Goal: Information Seeking & Learning: Find specific fact

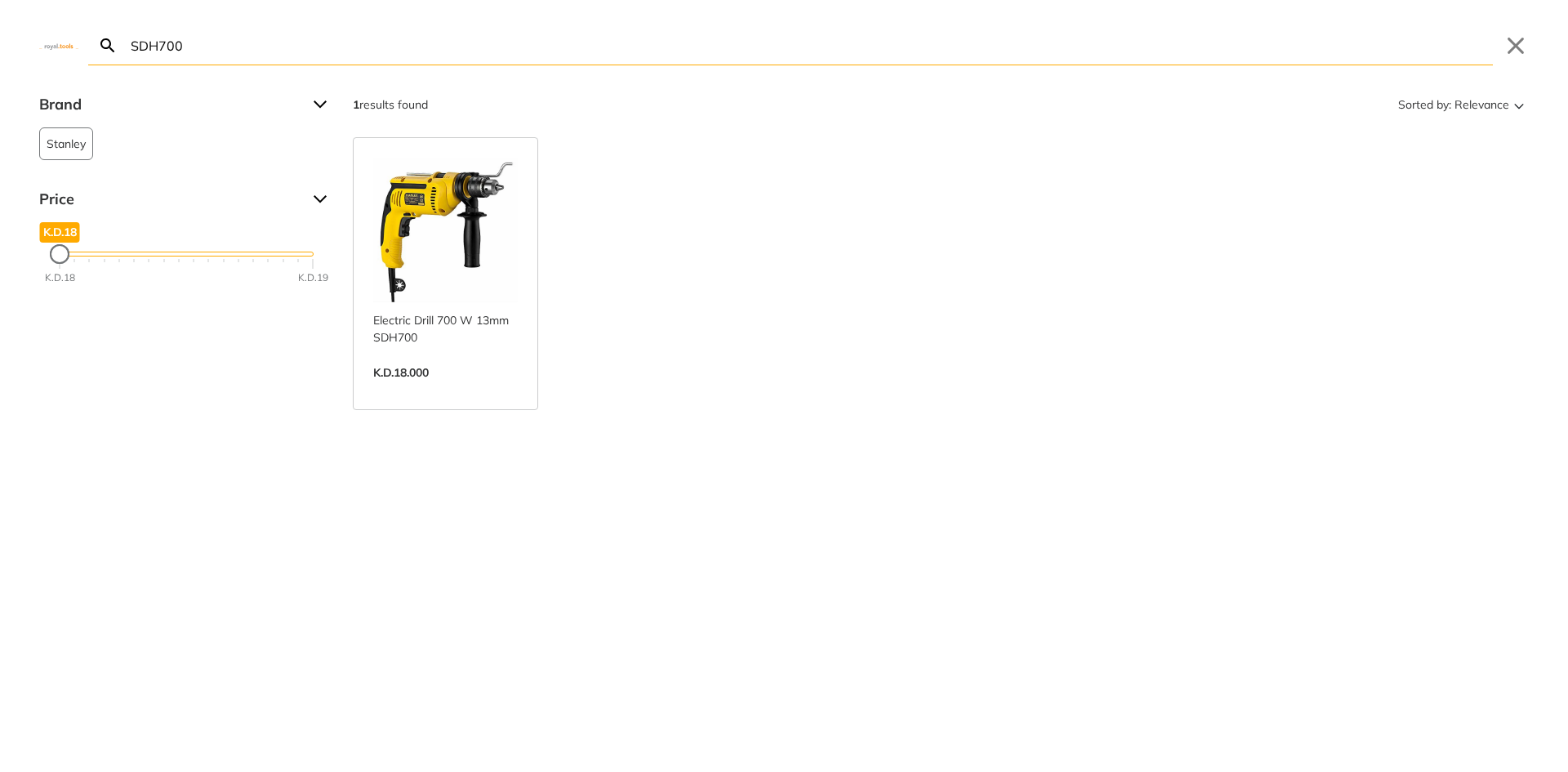
drag, startPoint x: 636, startPoint y: 200, endPoint x: 480, endPoint y: 219, distance: 157.2
click at [632, 201] on div "Electric Drill 700 W 13mm SDH700 Best in class Rotary & Impact Rate for most ef…" at bounding box center [941, 273] width 1176 height 272
click at [479, 390] on link "View more →" at bounding box center [445, 390] width 144 height 0
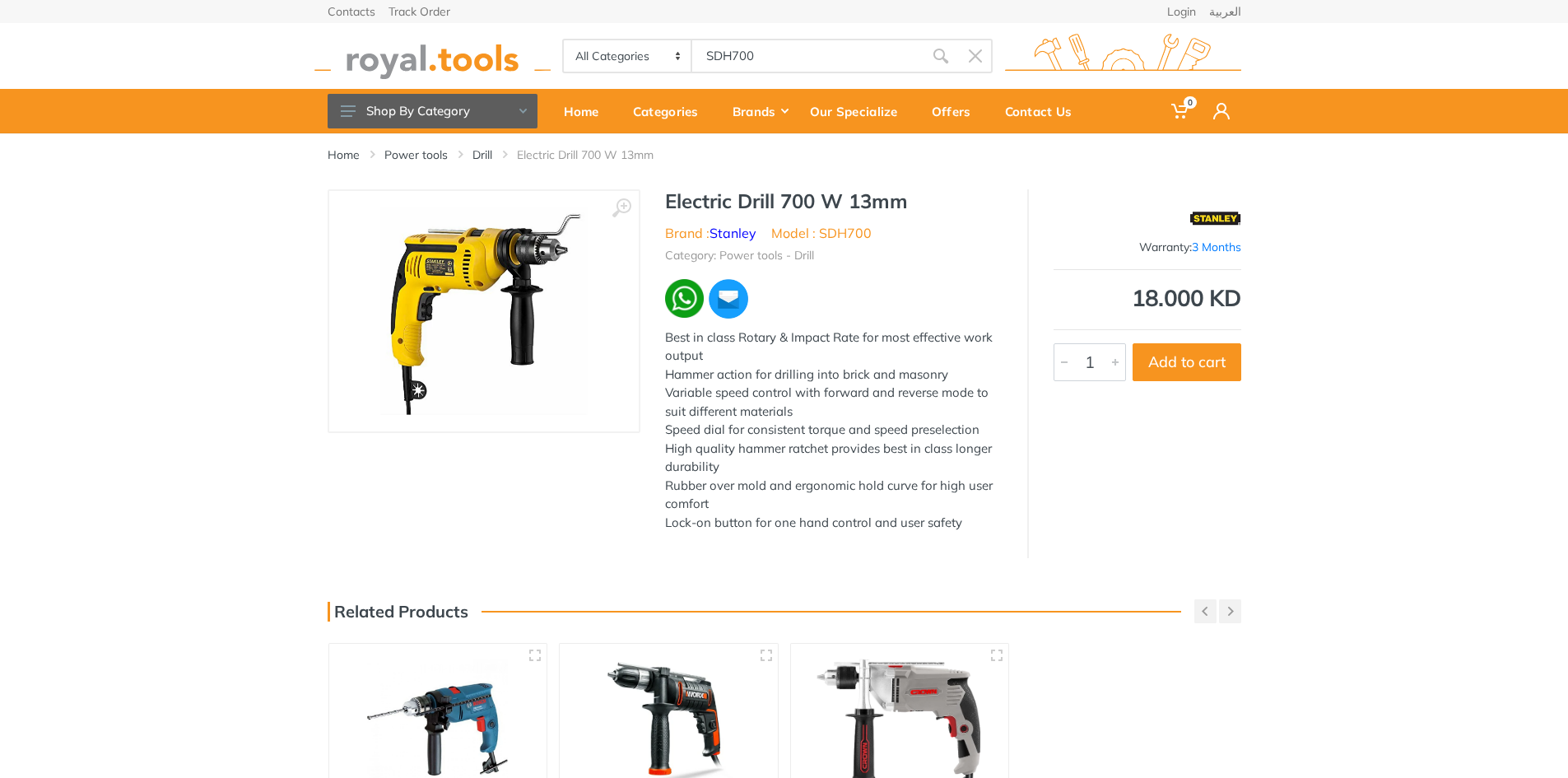
click at [850, 224] on li "Model : SDH700" at bounding box center [821, 233] width 101 height 20
copy li "SDH700"
click at [1371, 296] on div "‹ › Electric Drill 700 W 13mm Brand : Stanley 4682 1" at bounding box center [784, 373] width 1568 height 369
click at [1235, 13] on link "العربية" at bounding box center [1226, 11] width 32 height 12
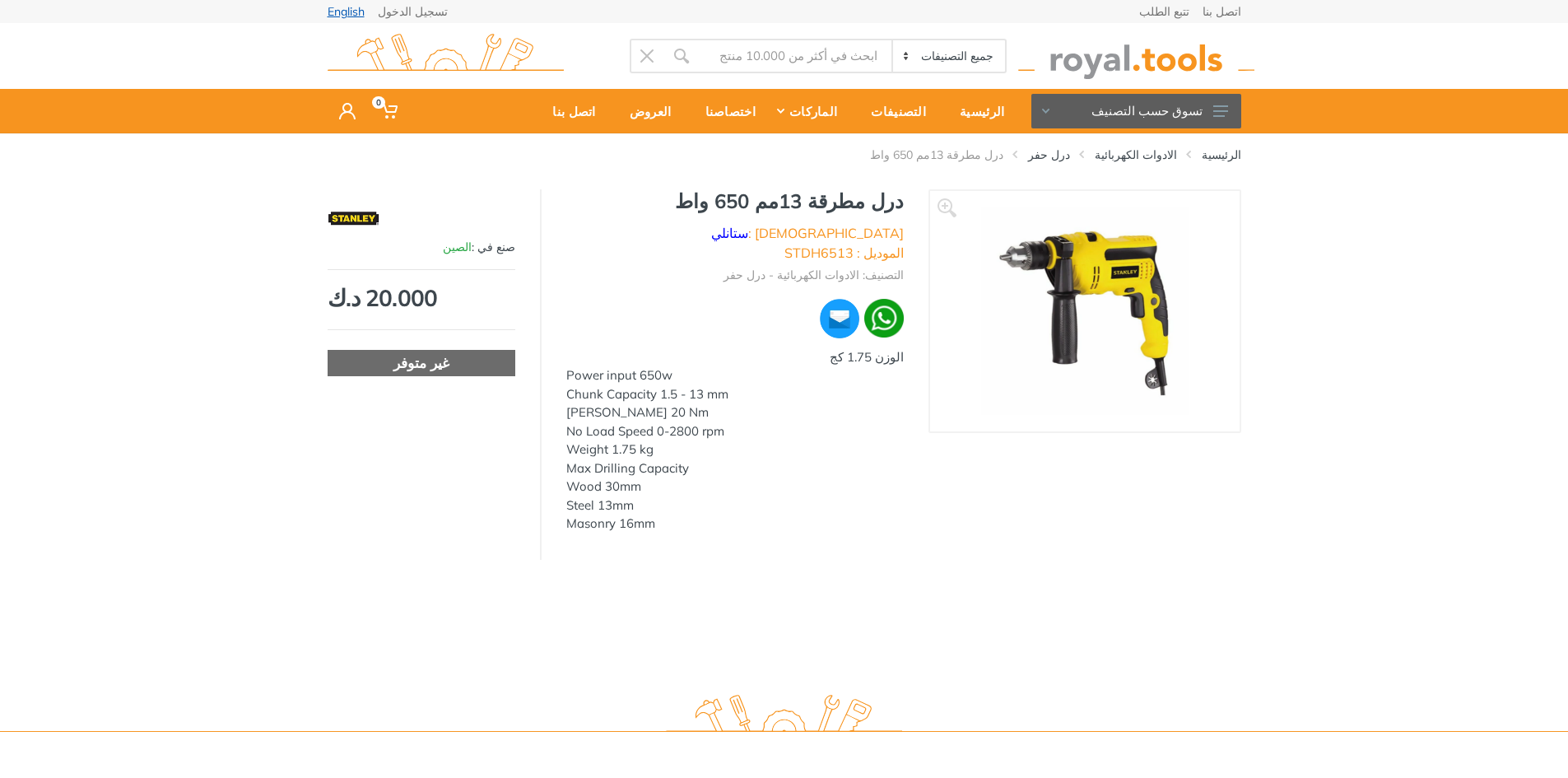
click at [349, 9] on link "English" at bounding box center [347, 11] width 37 height 12
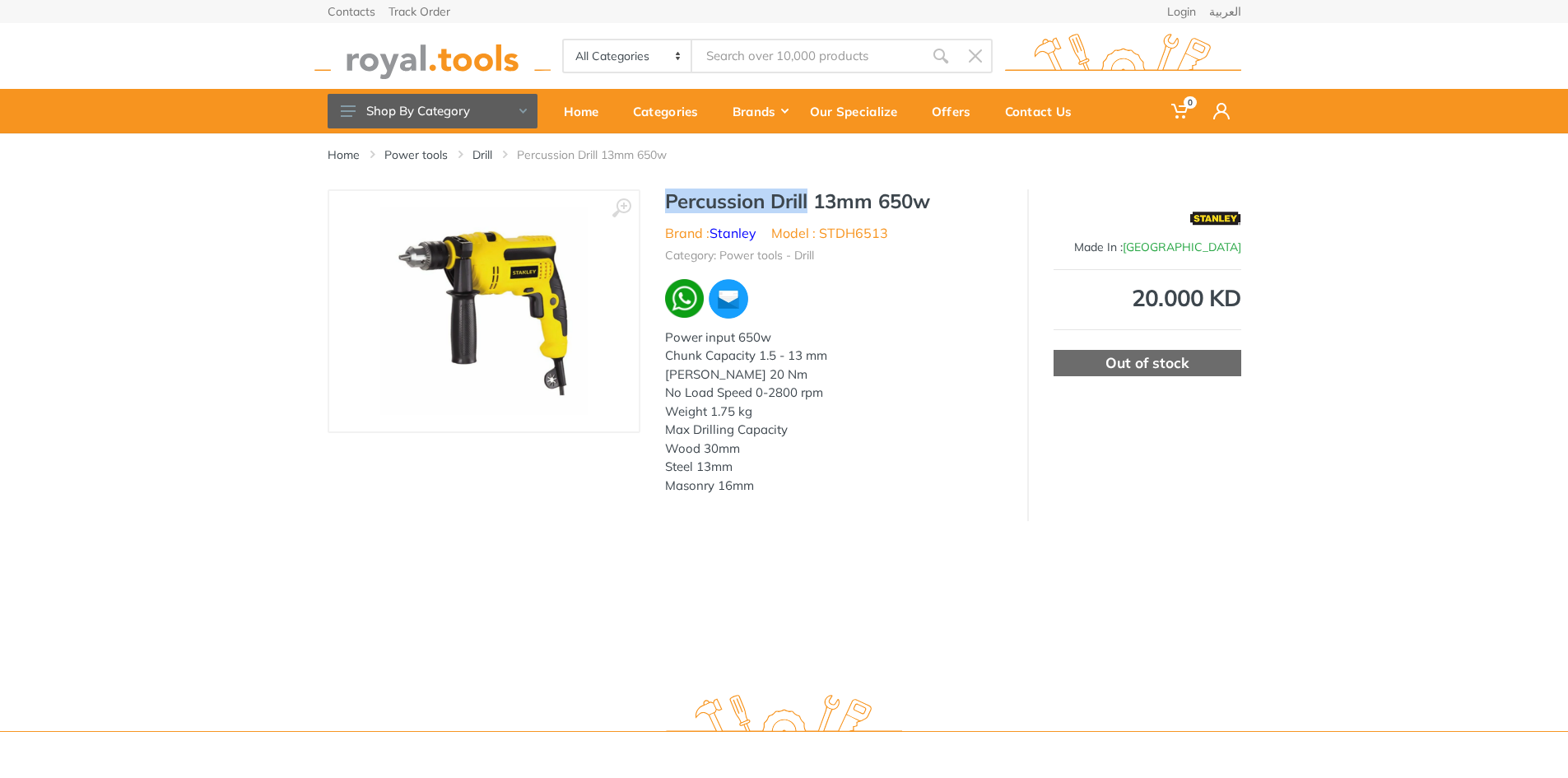
drag, startPoint x: 667, startPoint y: 192, endPoint x: 813, endPoint y: 200, distance: 146.2
click at [813, 200] on div "Percussion Drill 13mm 650w Brand : [PERSON_NAME] Model : STDH6513 Category: Pow…" at bounding box center [834, 347] width 387 height 315
copy h1 "Percussion Drill"
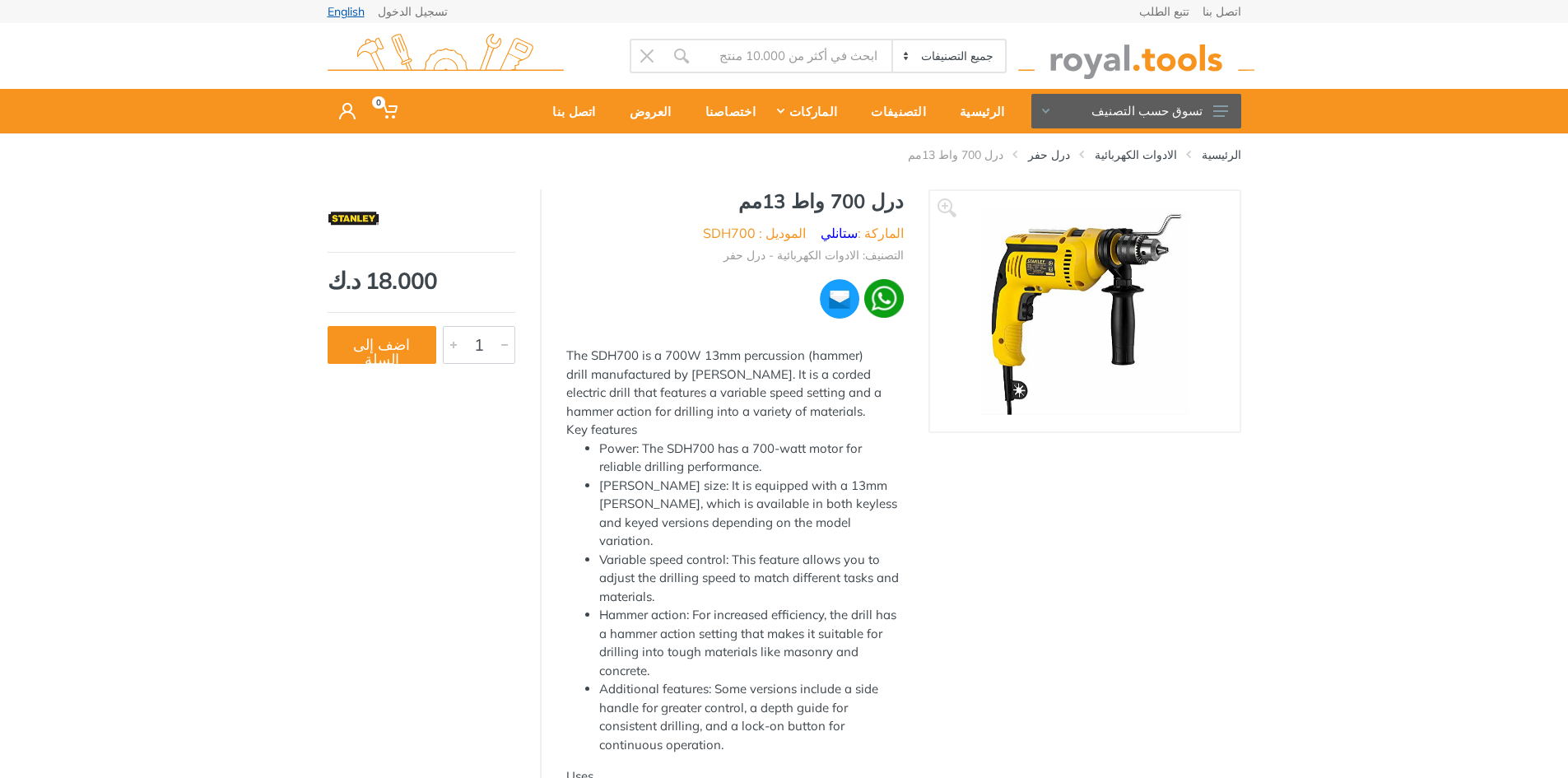
click at [349, 12] on link "English" at bounding box center [347, 11] width 37 height 12
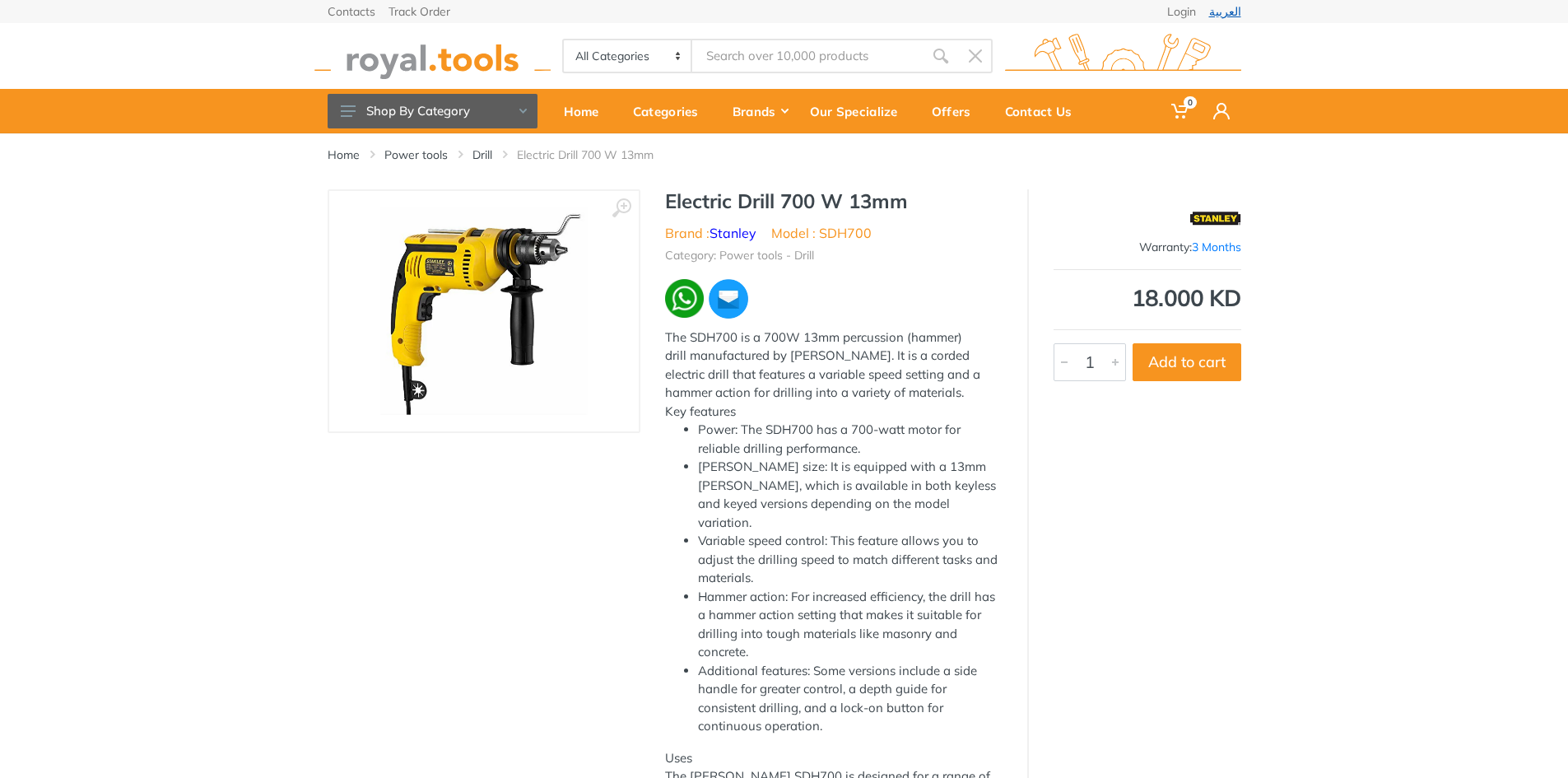
click at [1223, 7] on link "العربية" at bounding box center [1226, 11] width 32 height 12
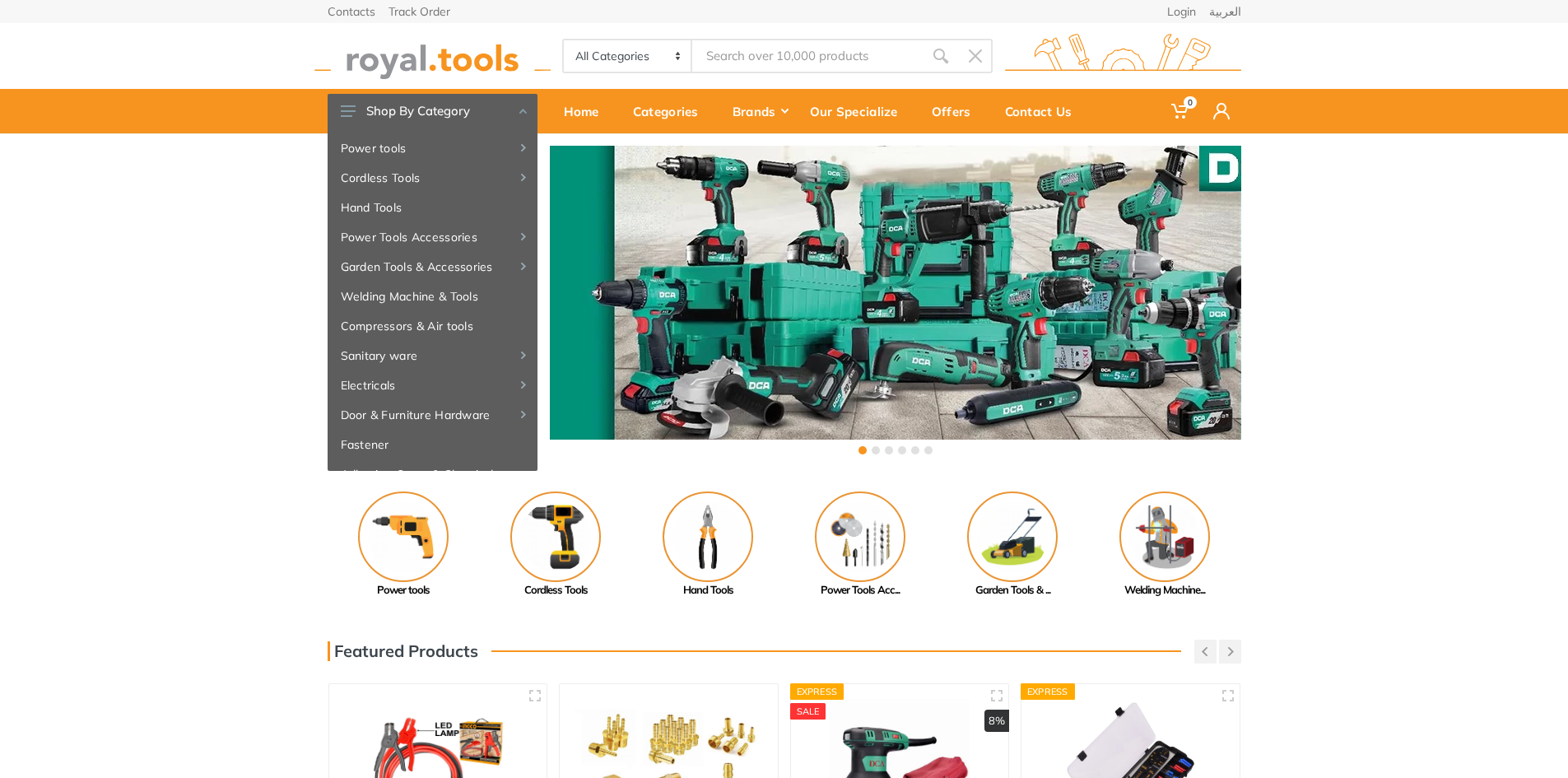
click at [807, 53] on input "Site search" at bounding box center [808, 55] width 231 height 35
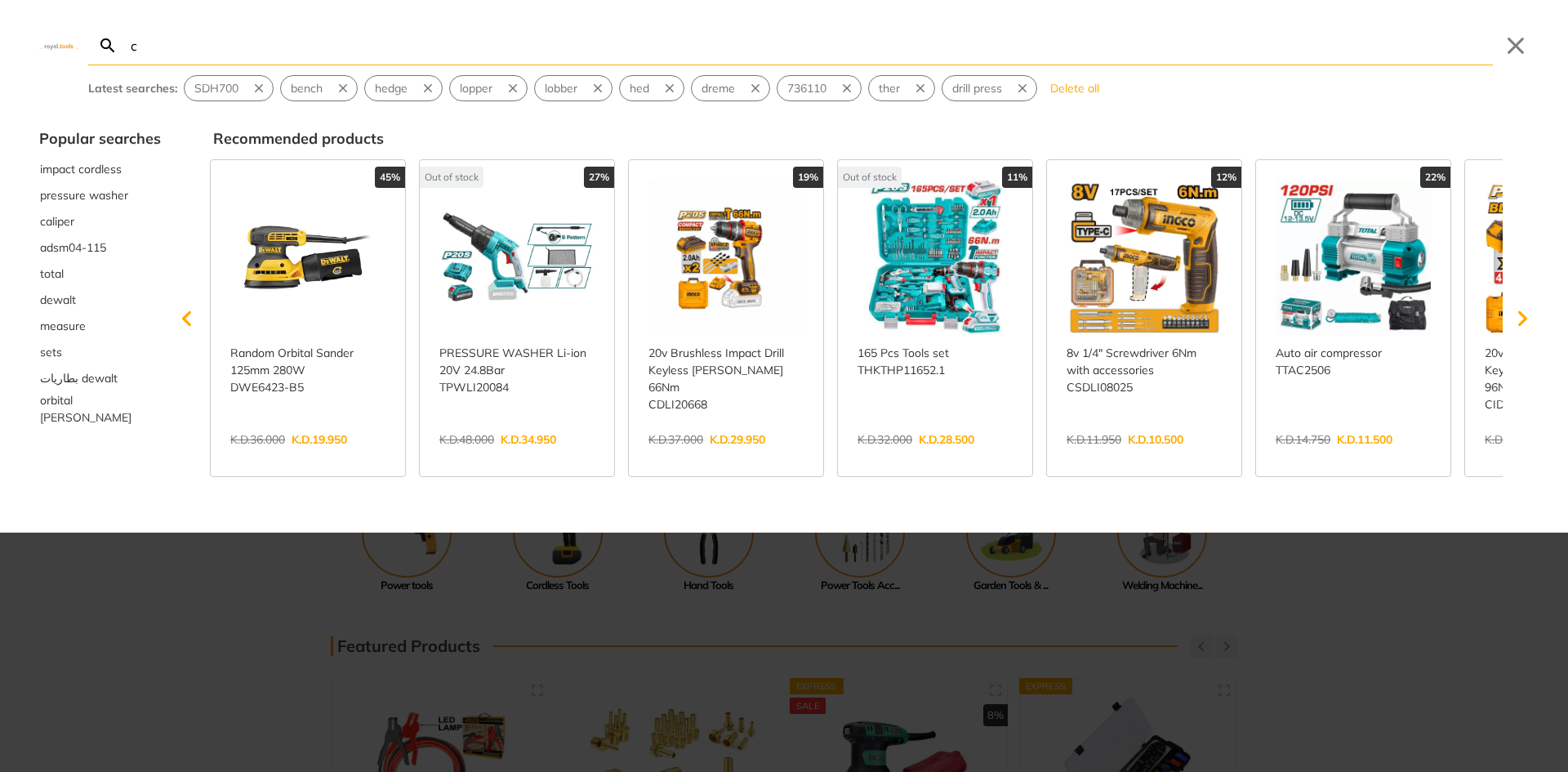
type input "c"
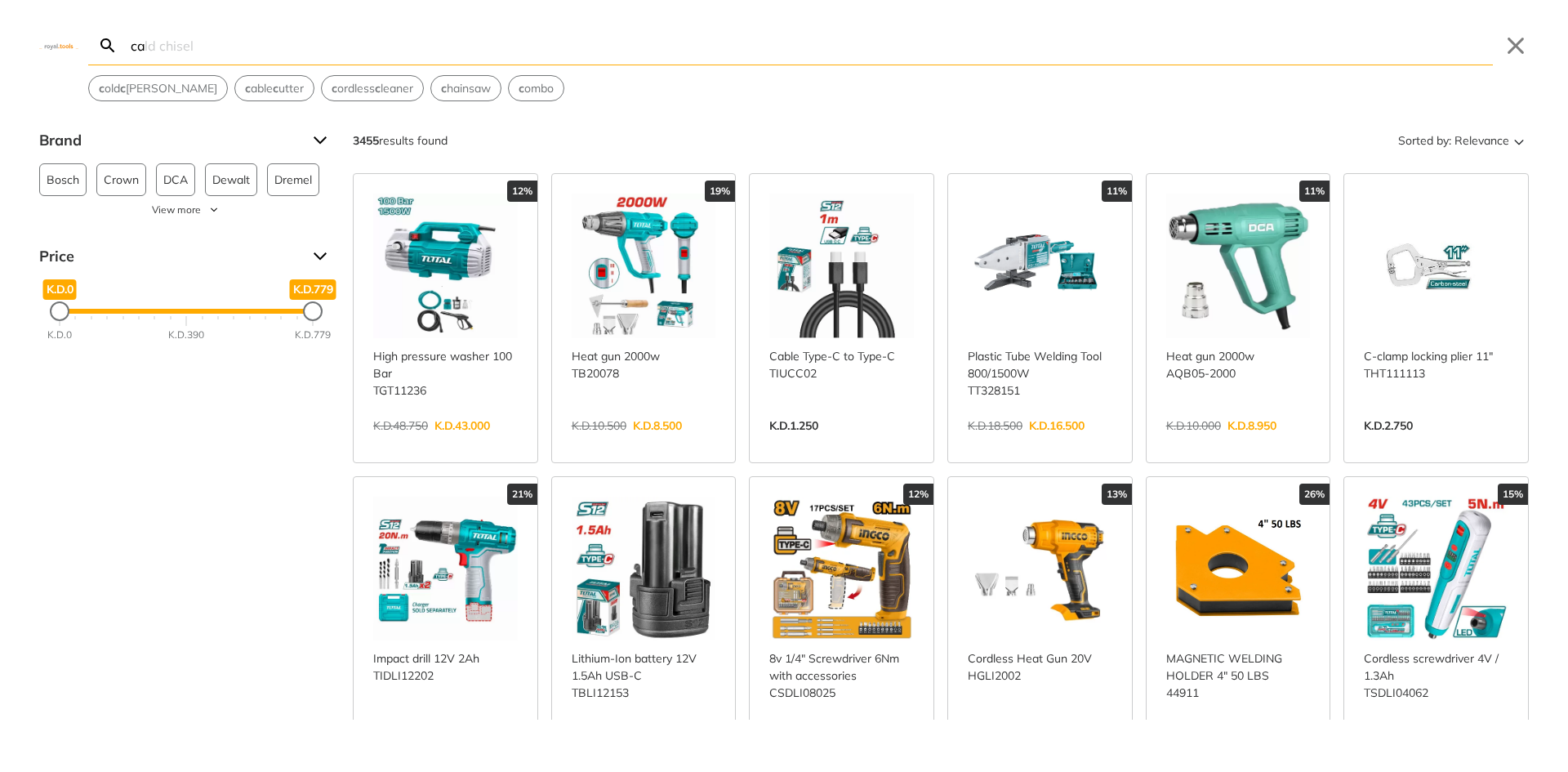
type input "cal"
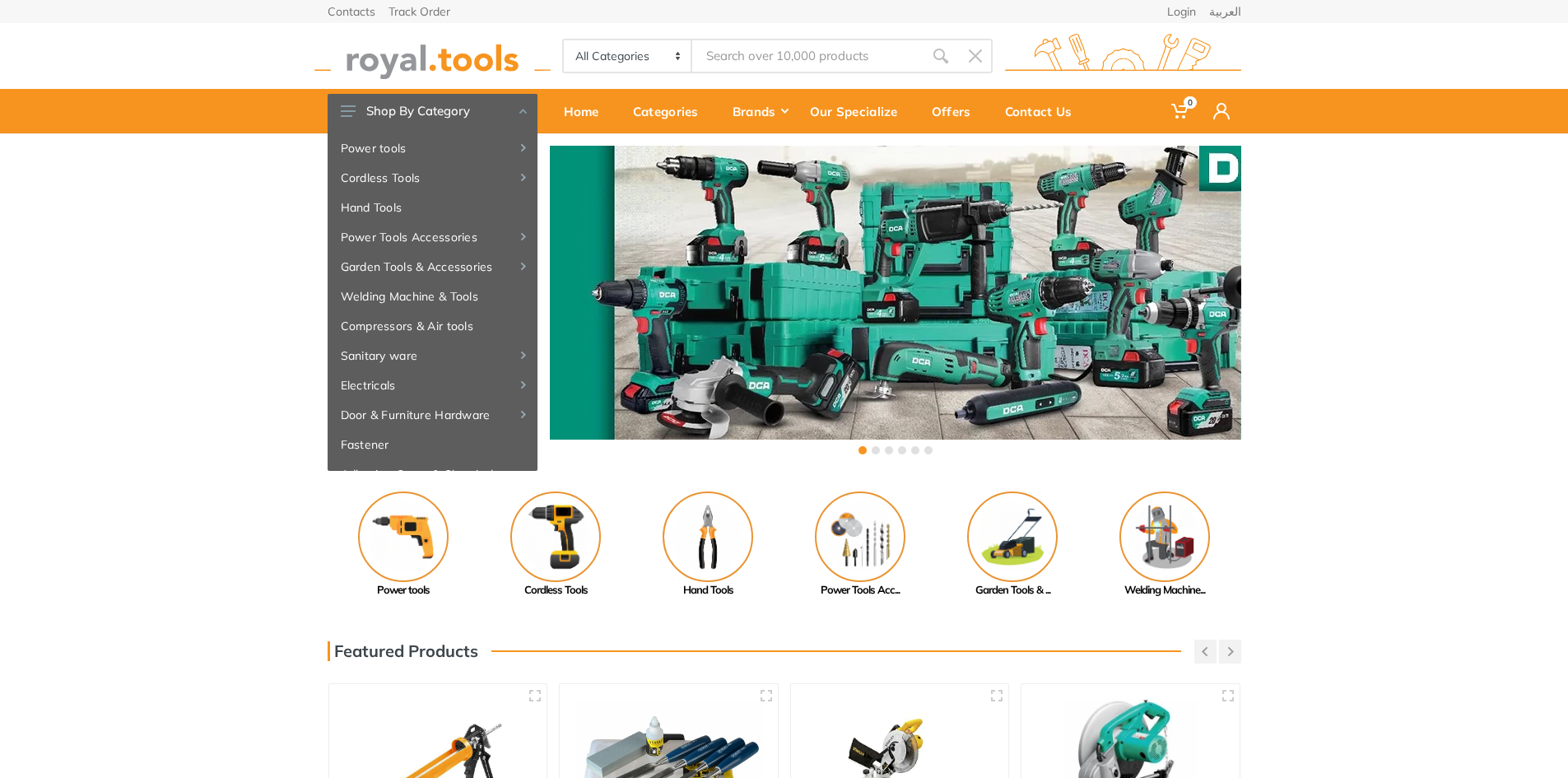
click at [772, 34] on div "All Categories Power tools Cordless Tools Hand Tools Power Tools Accessories Sa…" at bounding box center [784, 56] width 939 height 66
drag, startPoint x: 772, startPoint y: 37, endPoint x: 773, endPoint y: 48, distance: 11.0
click at [772, 41] on div "All Categories Power tools Cordless Tools Hand Tools Power Tools Accessories Sa…" at bounding box center [784, 56] width 939 height 66
click at [773, 48] on input "Site search" at bounding box center [808, 55] width 231 height 35
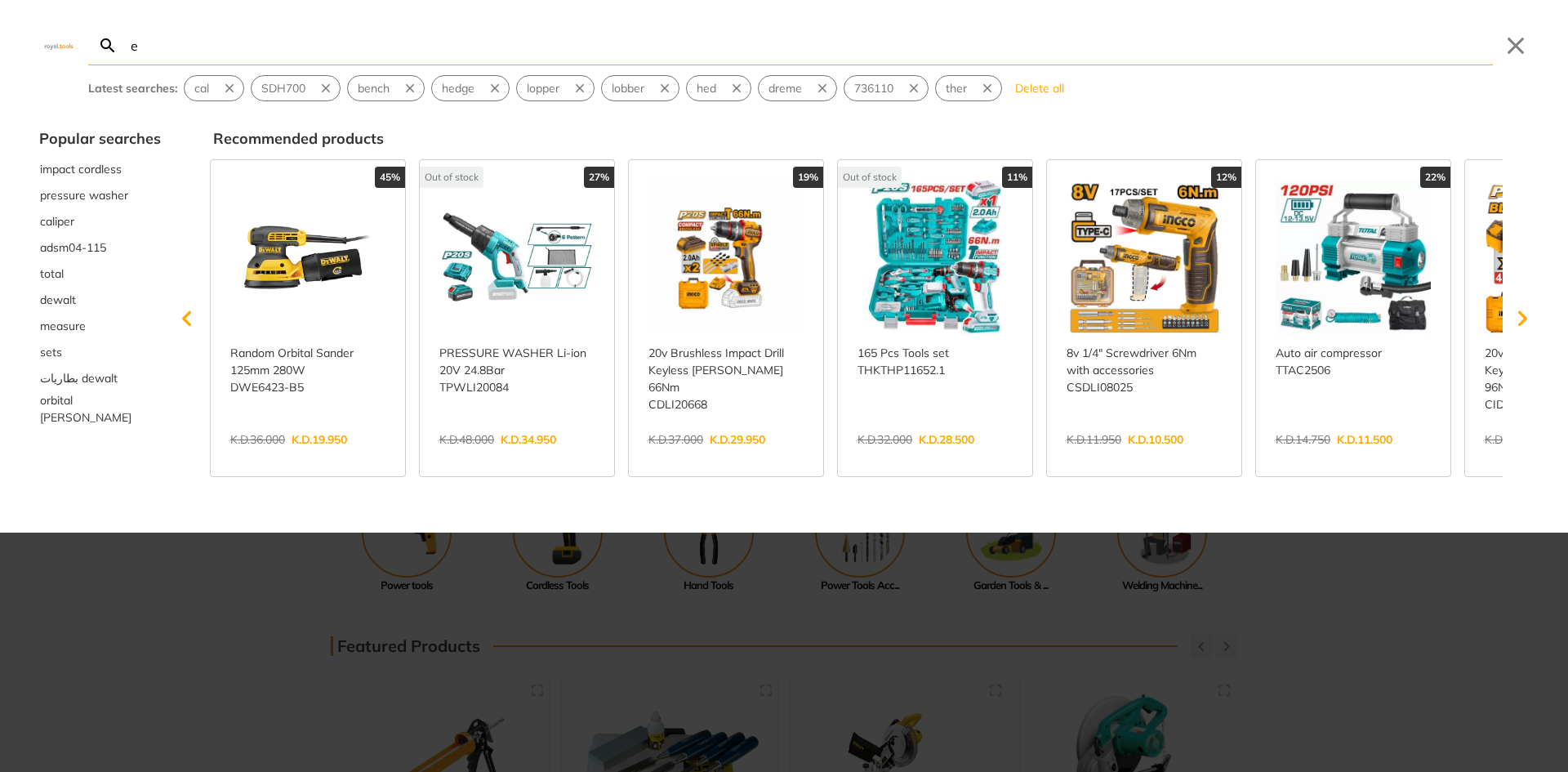
type input "e"
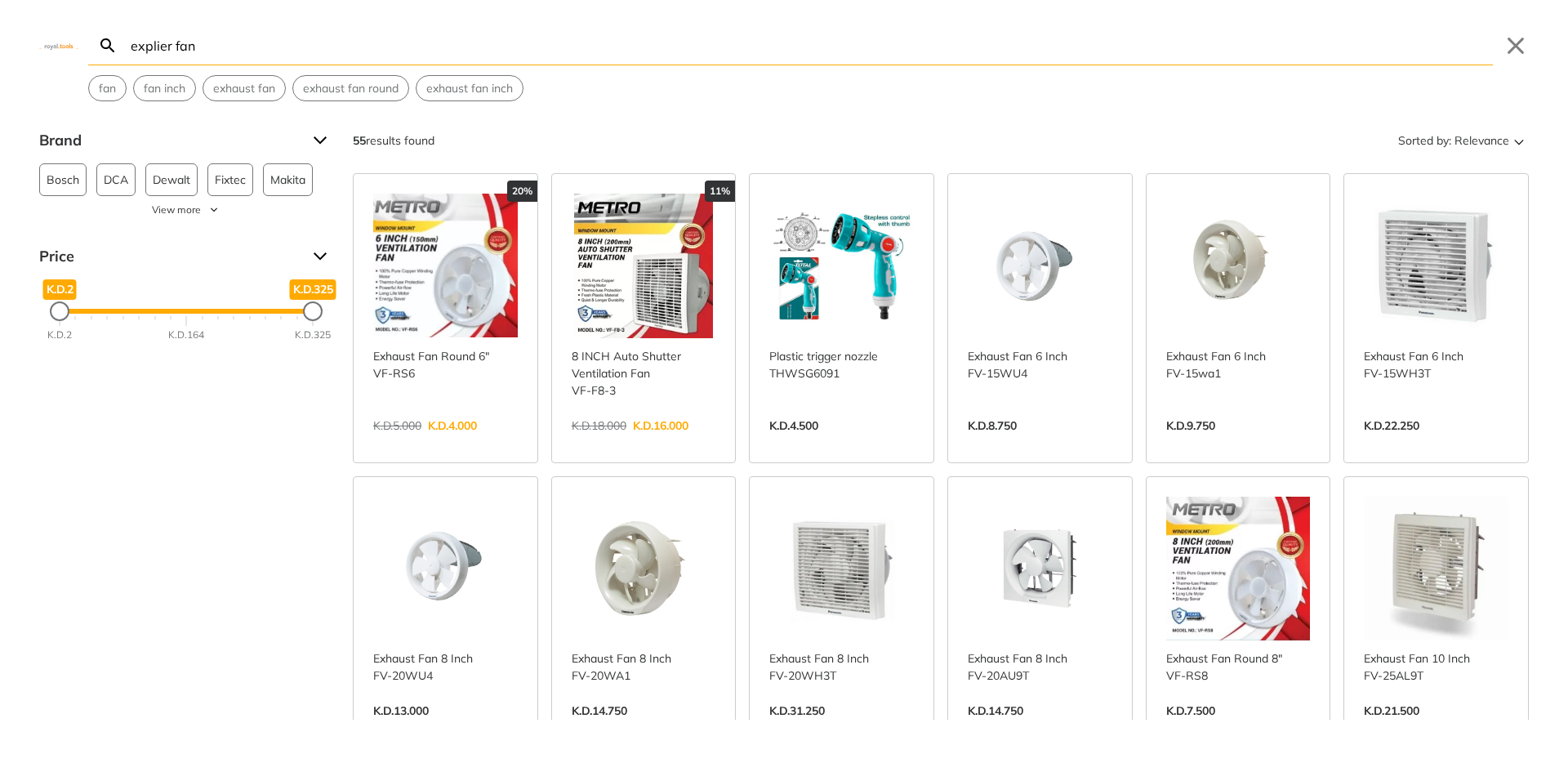
type input "explier fan"
click at [173, 210] on span "View more" at bounding box center [176, 210] width 49 height 15
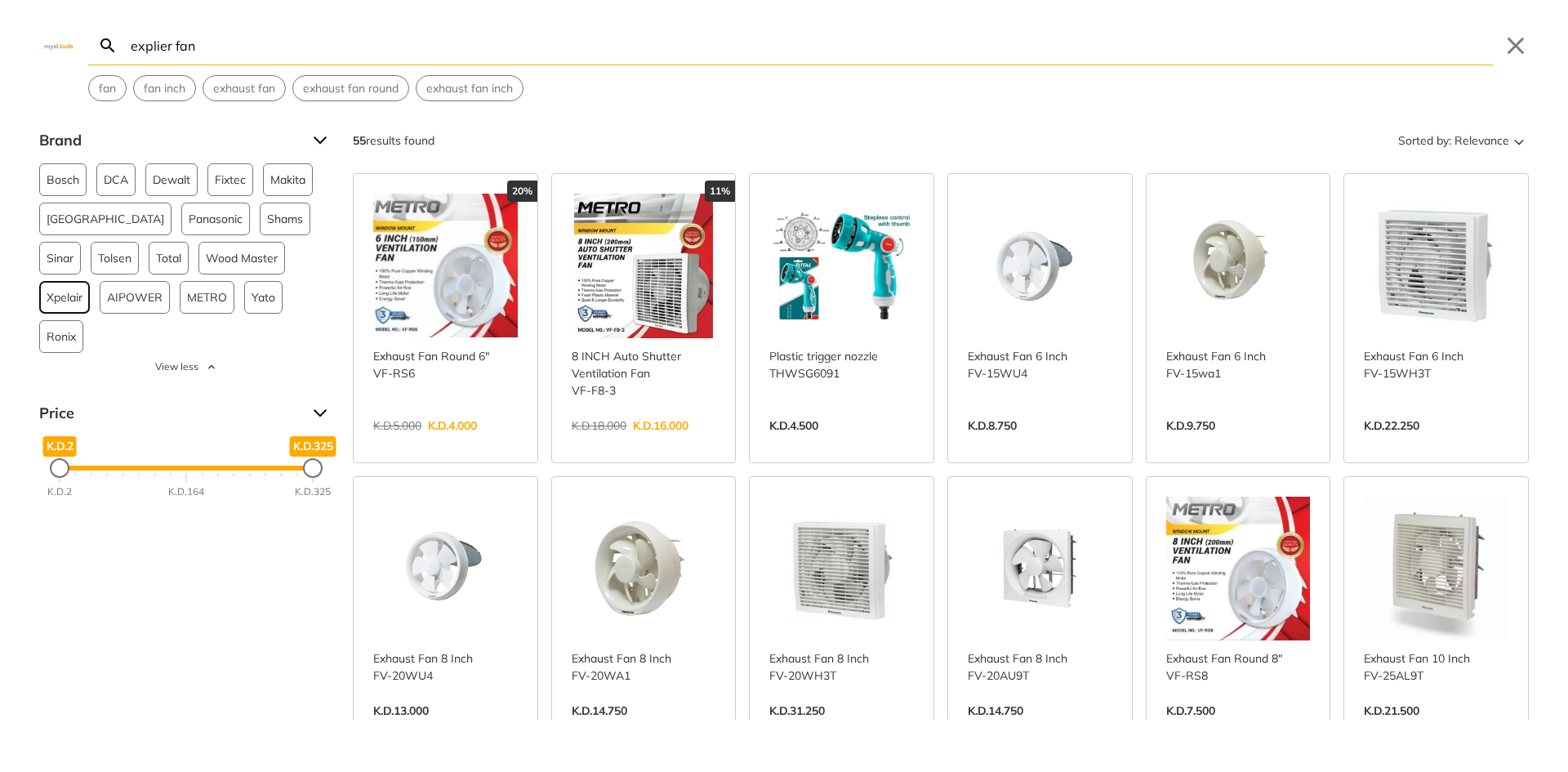
click at [82, 282] on span "Xpelair" at bounding box center [65, 297] width 36 height 31
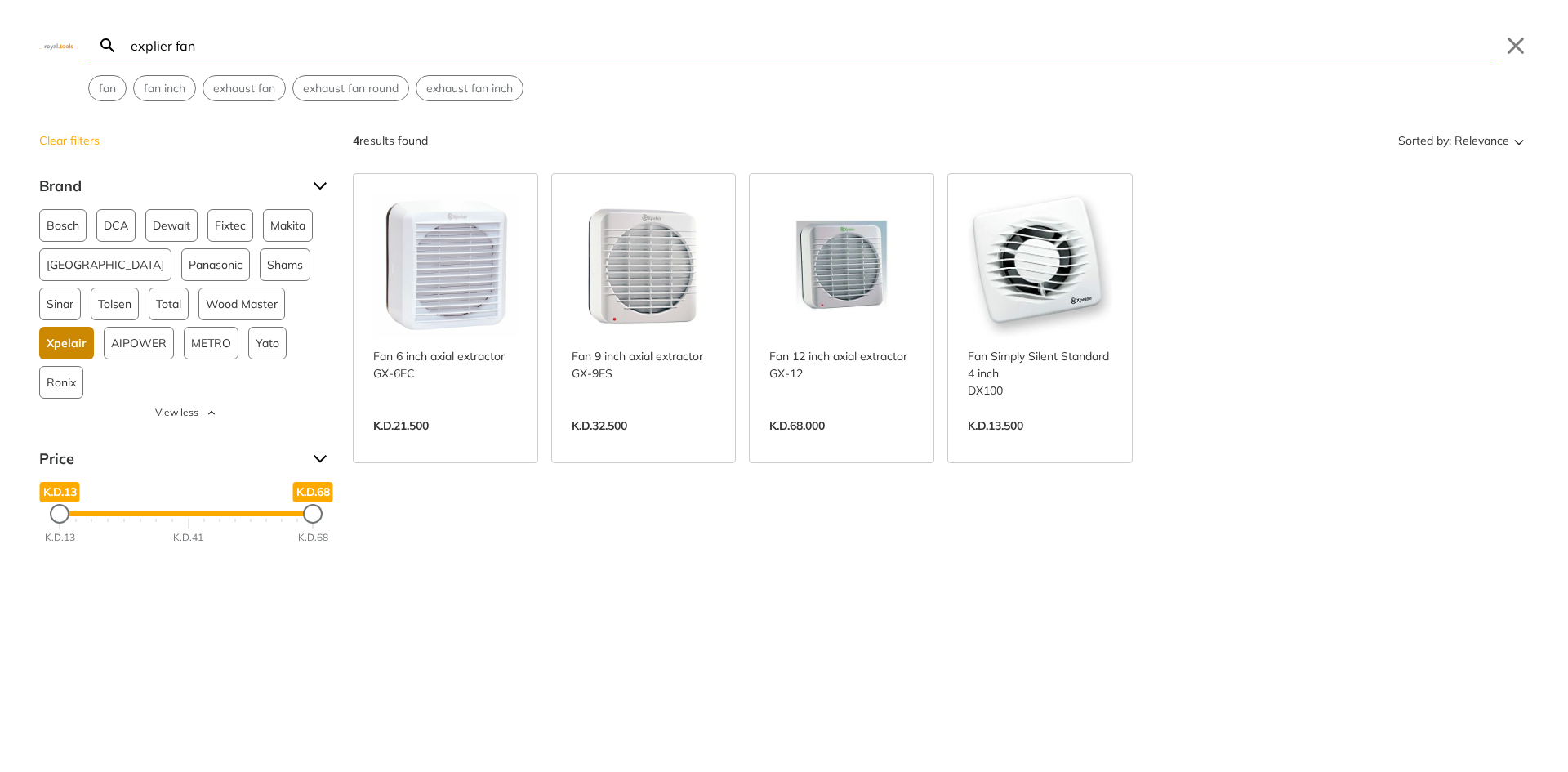
click at [656, 443] on link "View more →" at bounding box center [644, 443] width 144 height 0
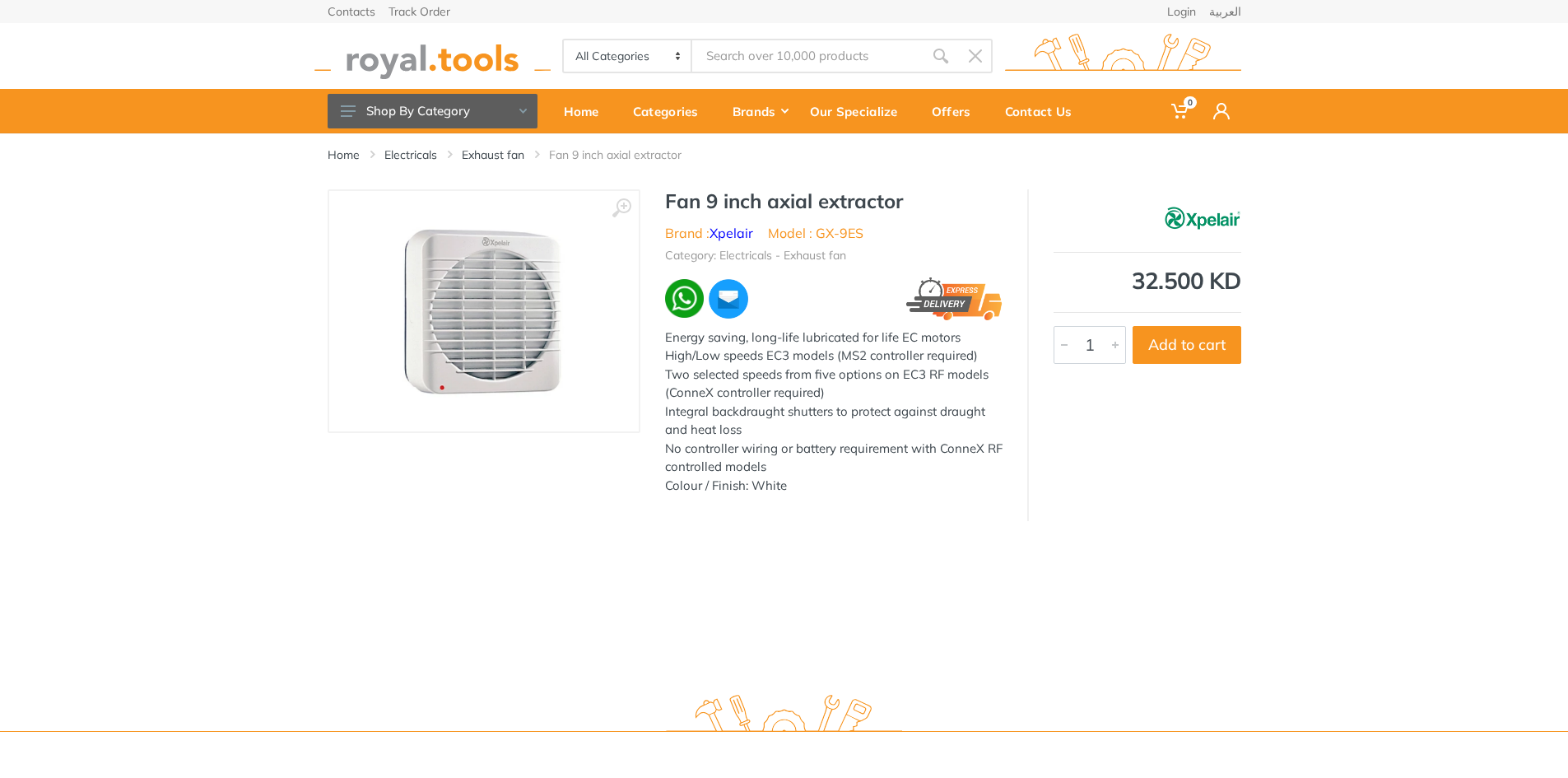
click at [837, 236] on li "Model : GX-9ES" at bounding box center [816, 233] width 95 height 20
drag, startPoint x: 873, startPoint y: 230, endPoint x: 817, endPoint y: 232, distance: 56.0
click at [817, 232] on ul "Brand : Xpelair Model : GX-9ES" at bounding box center [833, 233] width 338 height 20
copy li "GX-9ES"
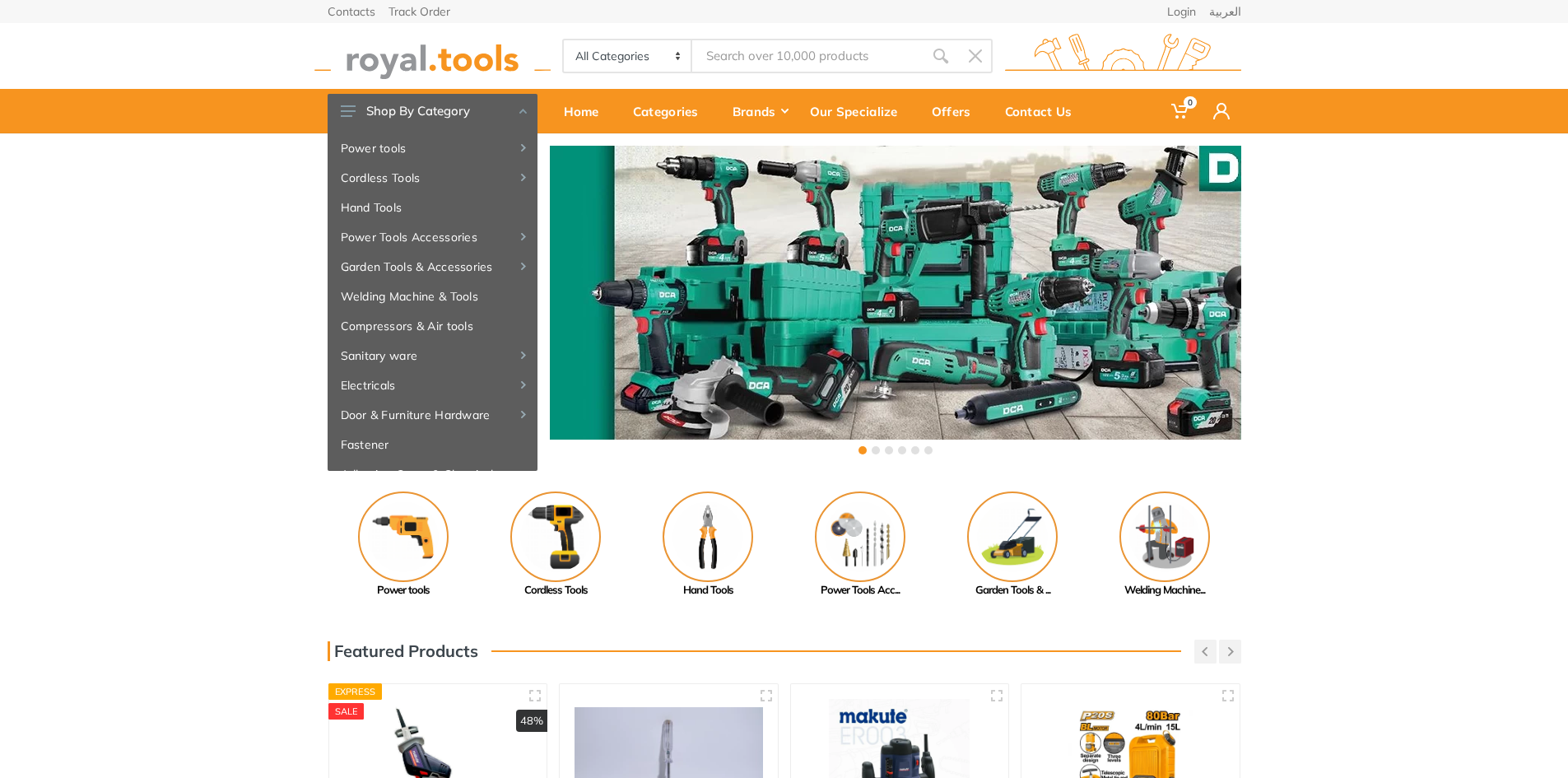
type input "explier fan"
